Goal: Obtain resource: Download file/media

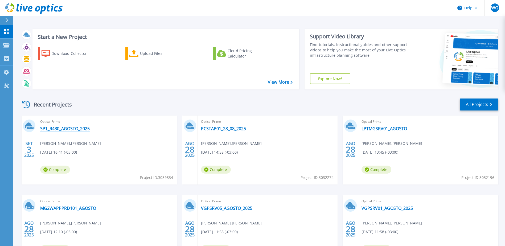
click at [62, 128] on link "SP1_R430_AGOSTO_2025" at bounding box center [65, 128] width 50 height 5
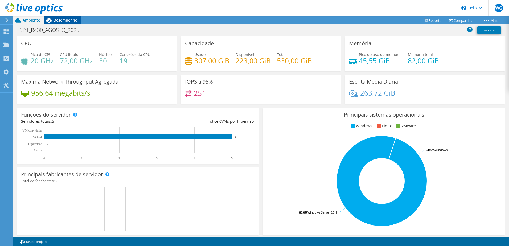
click at [61, 19] on span "Desempenho" at bounding box center [65, 20] width 24 height 5
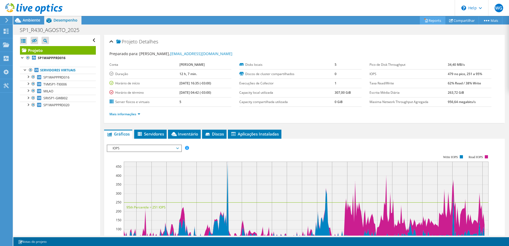
click at [430, 19] on link "Reports" at bounding box center [433, 20] width 26 height 8
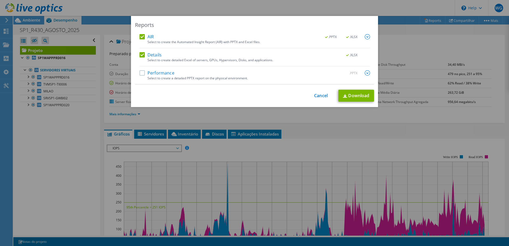
click at [140, 73] on label "Performance" at bounding box center [156, 72] width 35 height 5
click at [0, 0] on input "Performance" at bounding box center [0, 0] width 0 height 0
click at [351, 98] on link "Download" at bounding box center [356, 96] width 36 height 12
click at [315, 96] on link "Cancel" at bounding box center [321, 95] width 14 height 5
